Goal: Transaction & Acquisition: Book appointment/travel/reservation

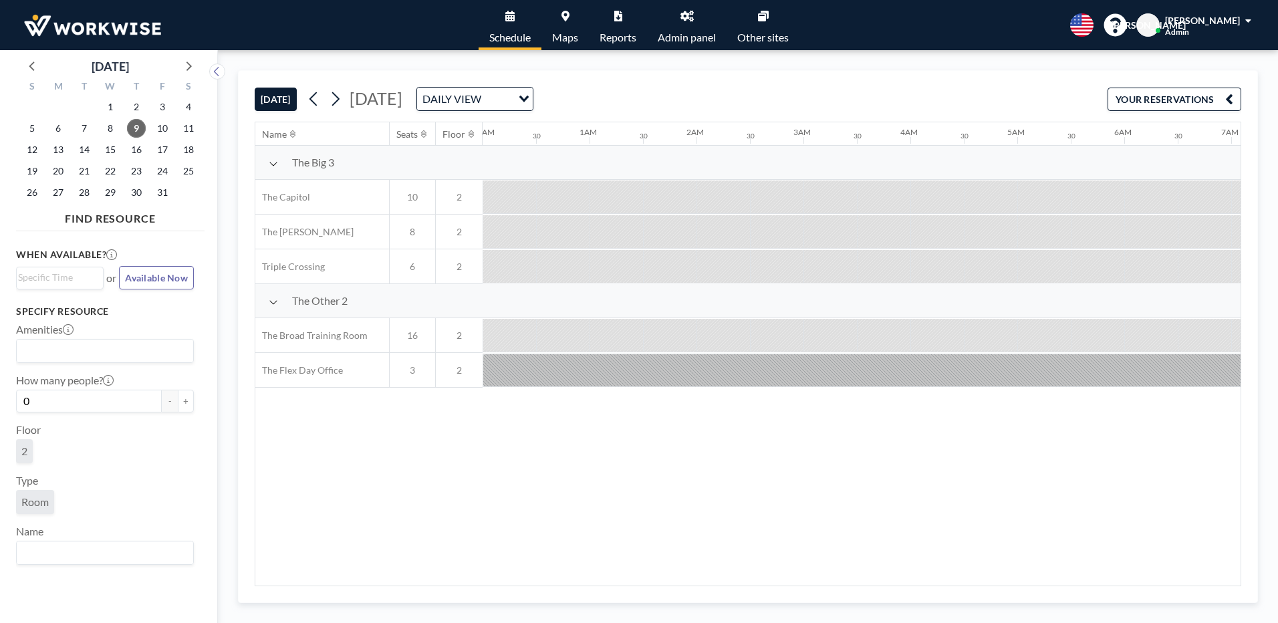
scroll to position [0, 1390]
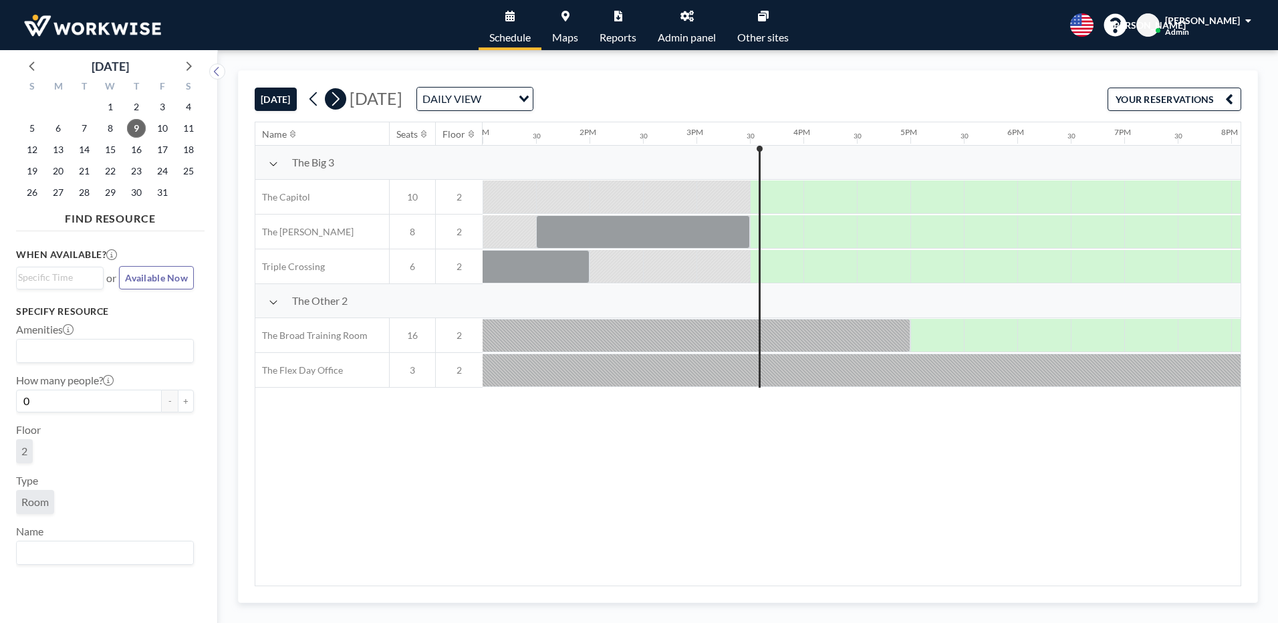
click at [340, 98] on button at bounding box center [335, 98] width 21 height 21
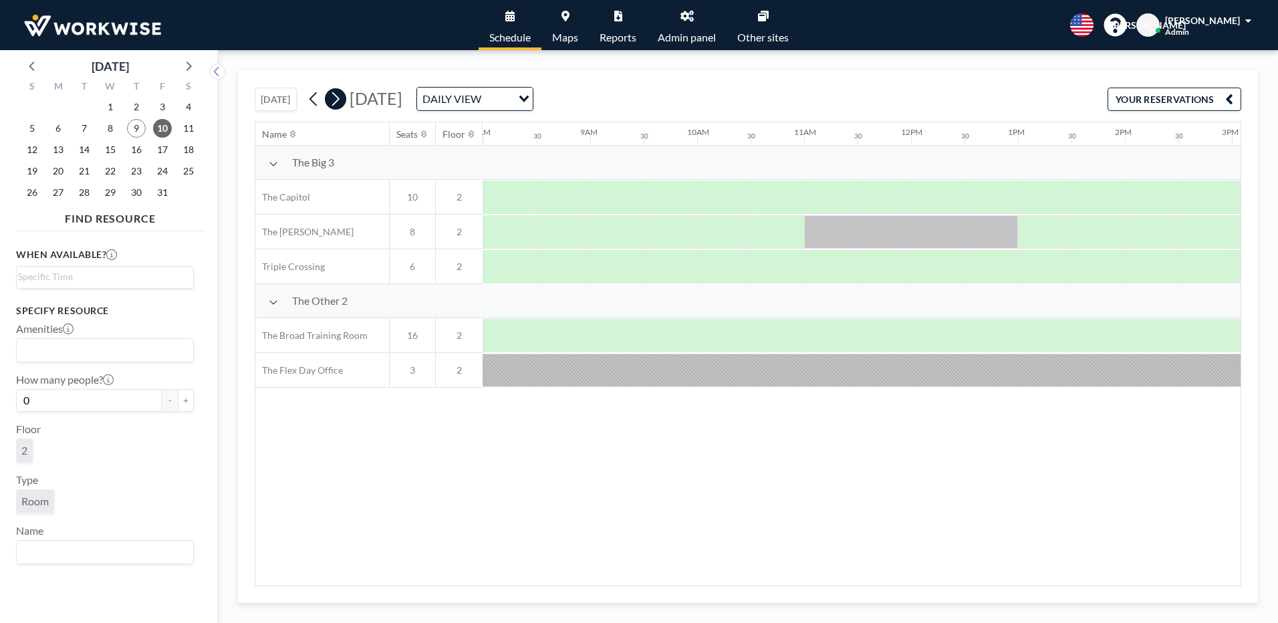
scroll to position [0, 855]
click at [711, 268] on div at bounding box center [722, 266] width 53 height 33
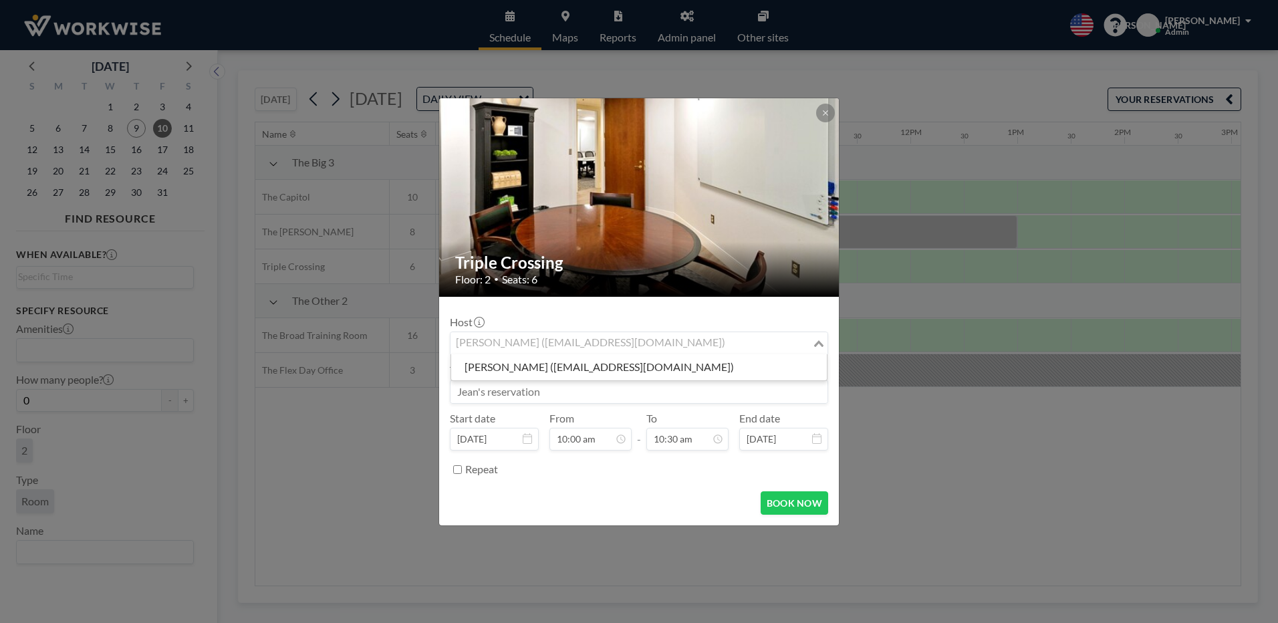
click at [643, 343] on div "[PERSON_NAME] ([EMAIL_ADDRESS][DOMAIN_NAME])" at bounding box center [630, 342] width 361 height 20
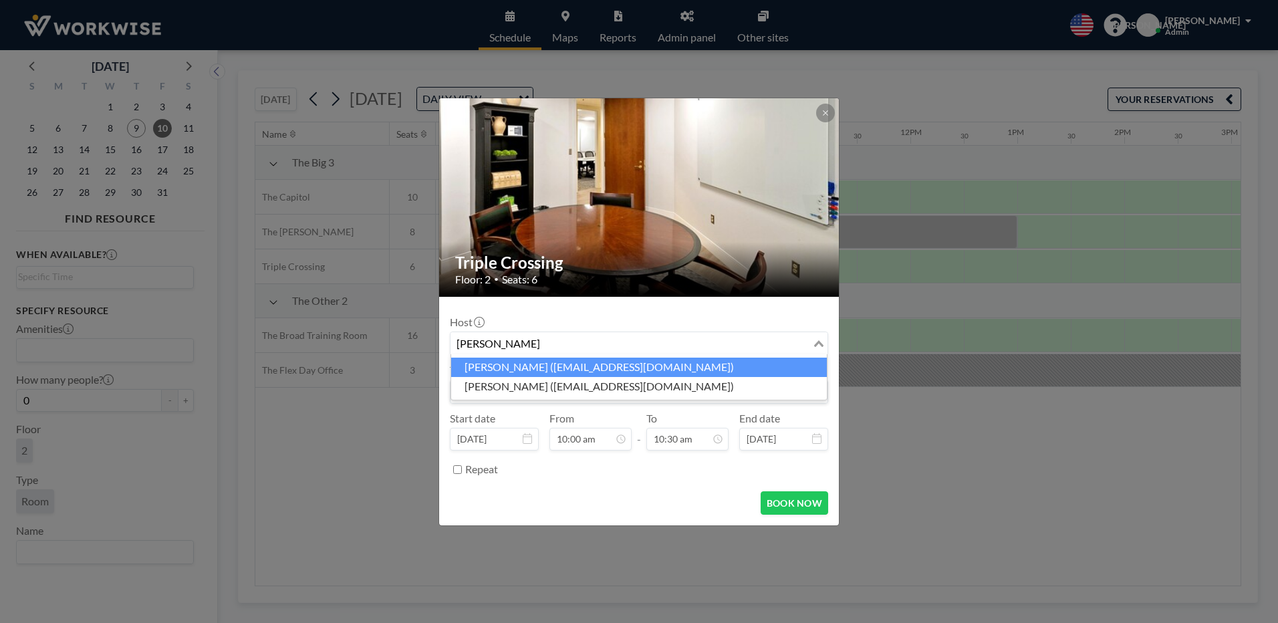
click at [621, 367] on li "[PERSON_NAME] ([EMAIL_ADDRESS][DOMAIN_NAME])" at bounding box center [639, 366] width 376 height 19
type input "[PERSON_NAME]"
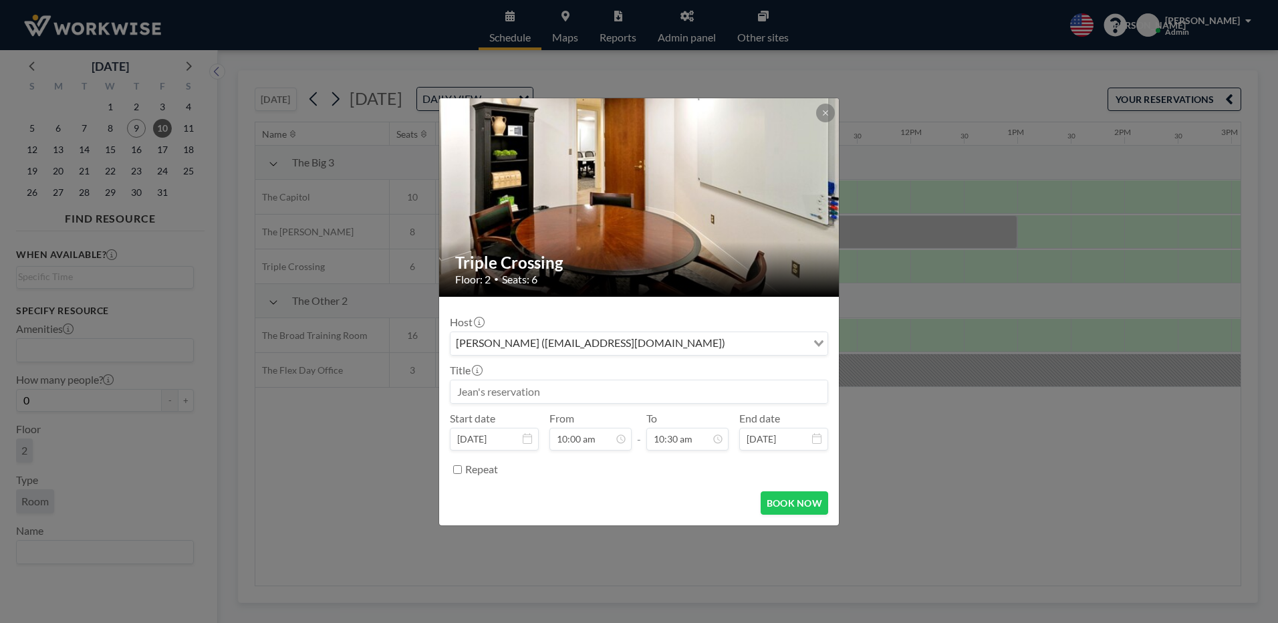
click at [533, 392] on input at bounding box center [638, 391] width 377 height 23
type input "[PERSON_NAME]'s reservation"
click at [786, 508] on button "BOOK NOW" at bounding box center [793, 502] width 67 height 23
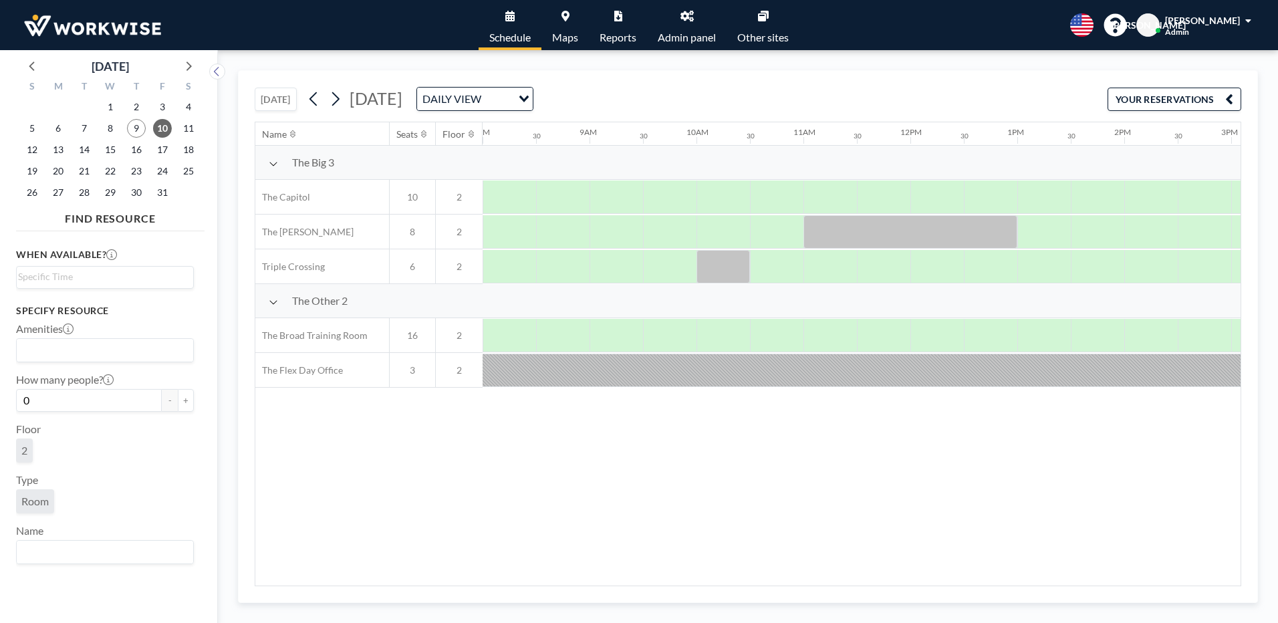
click at [283, 100] on button "[DATE]" at bounding box center [276, 99] width 42 height 23
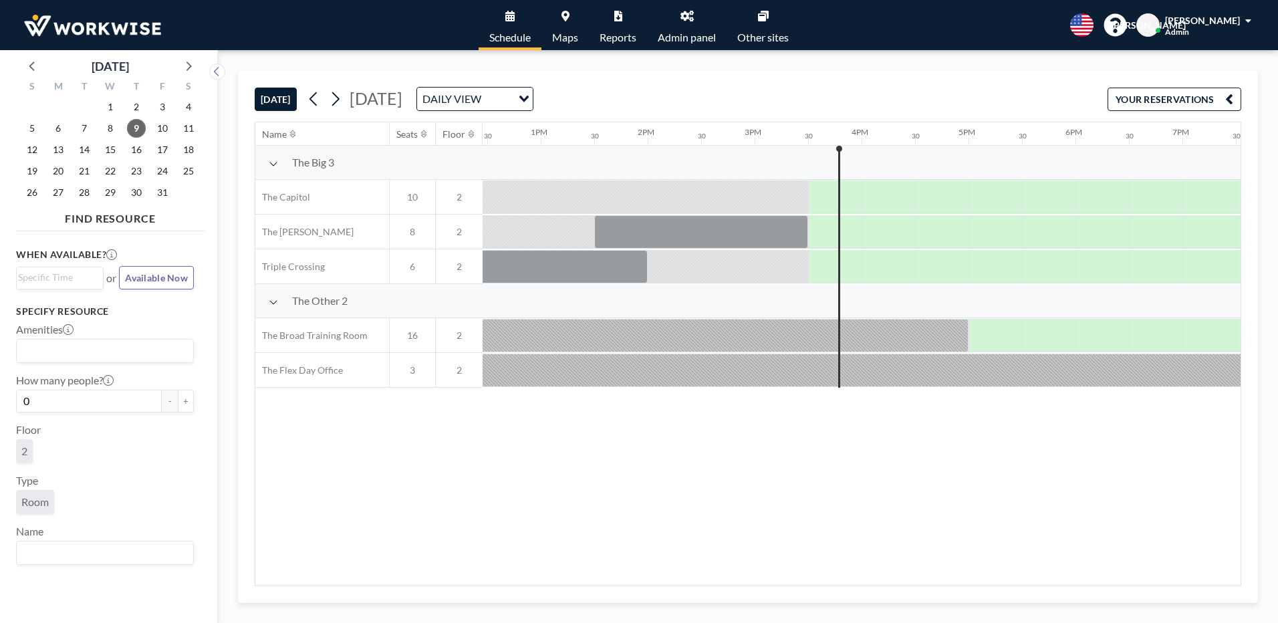
scroll to position [0, 1604]
